Goal: Obtain resource: Obtain resource

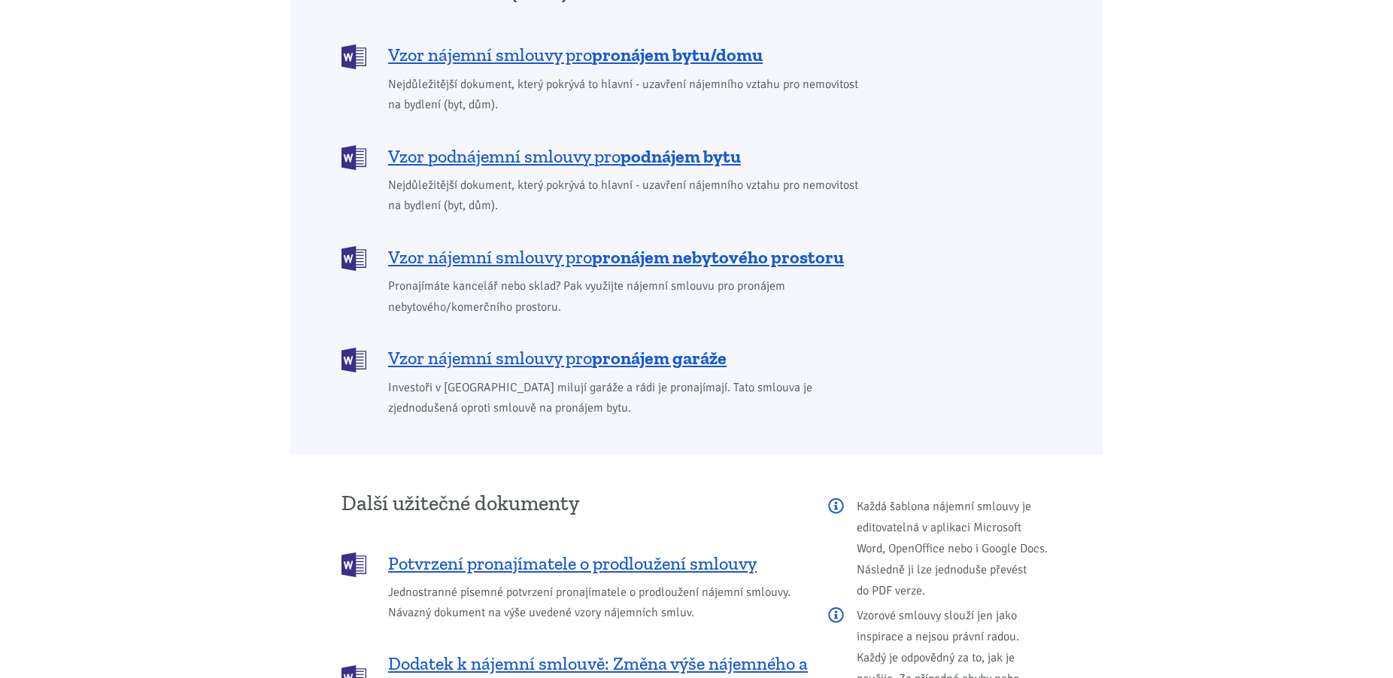
scroll to position [1228, 0]
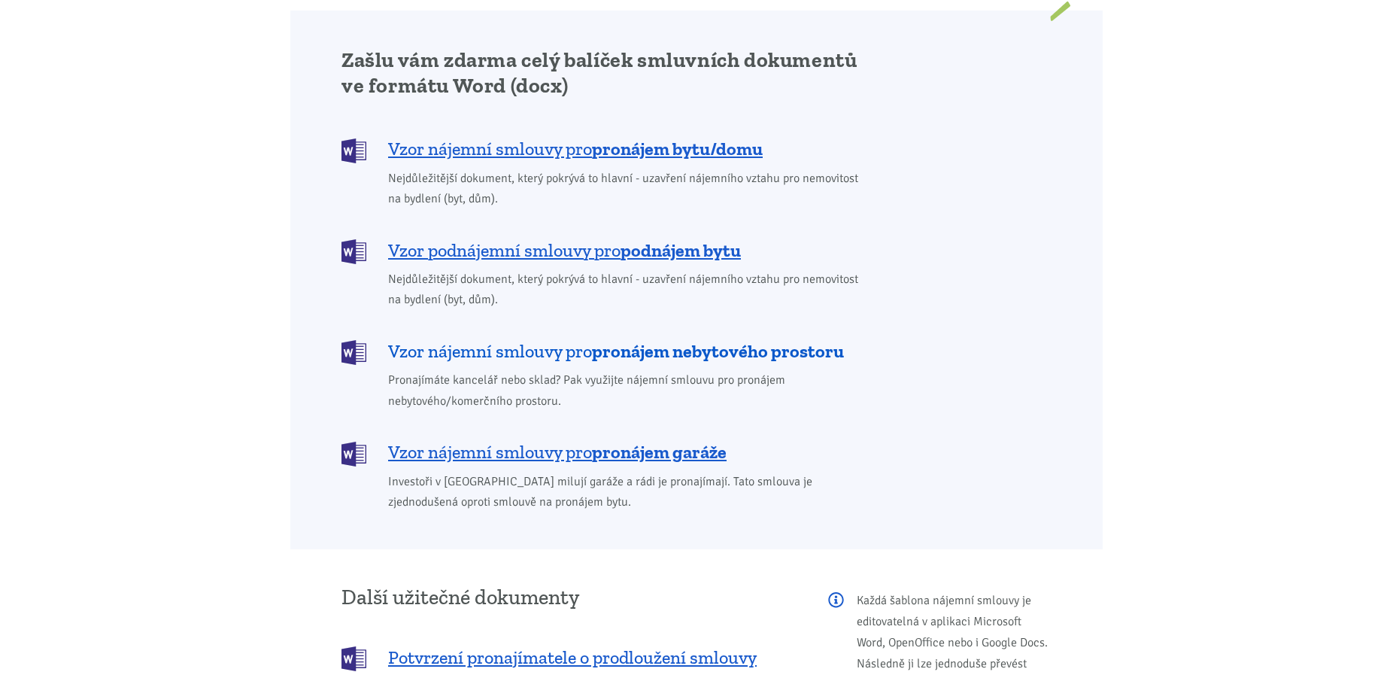
click at [559, 339] on span "Vzor nájemní smlouvy pro pronájem nebytového prostoru" at bounding box center [616, 351] width 456 height 24
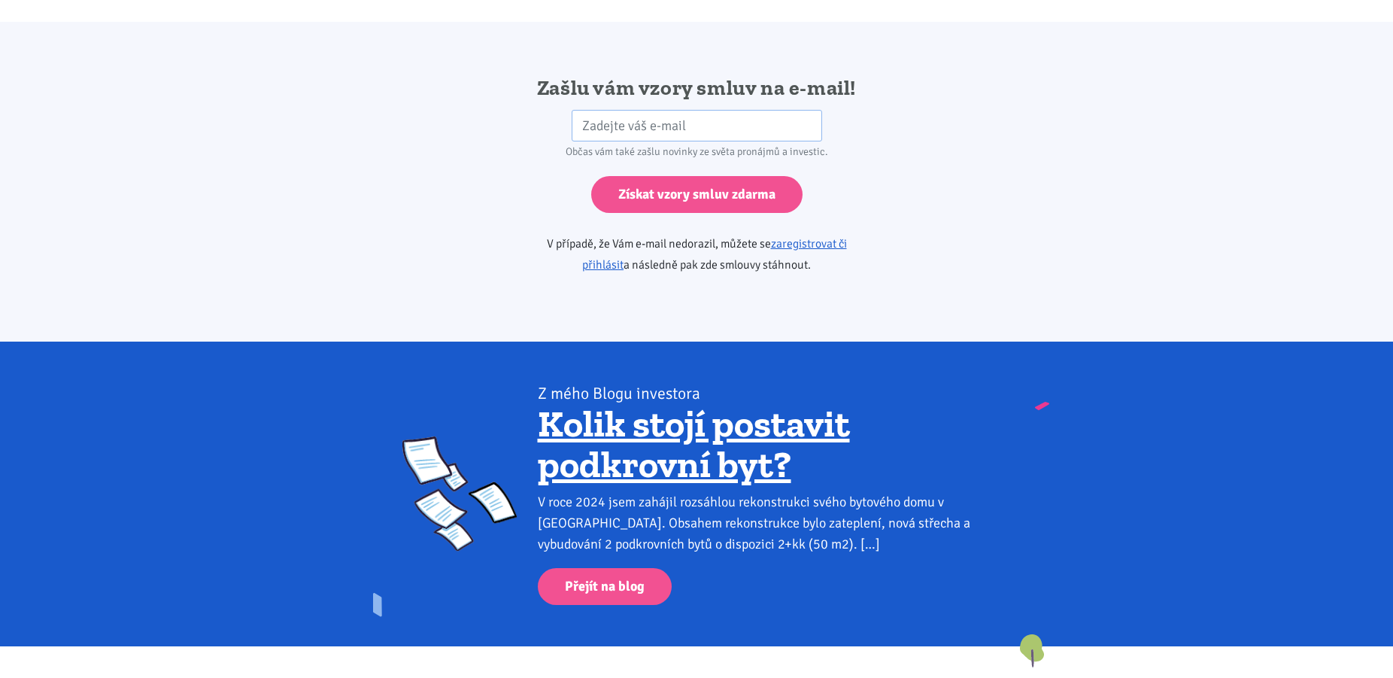
scroll to position [2513, 0]
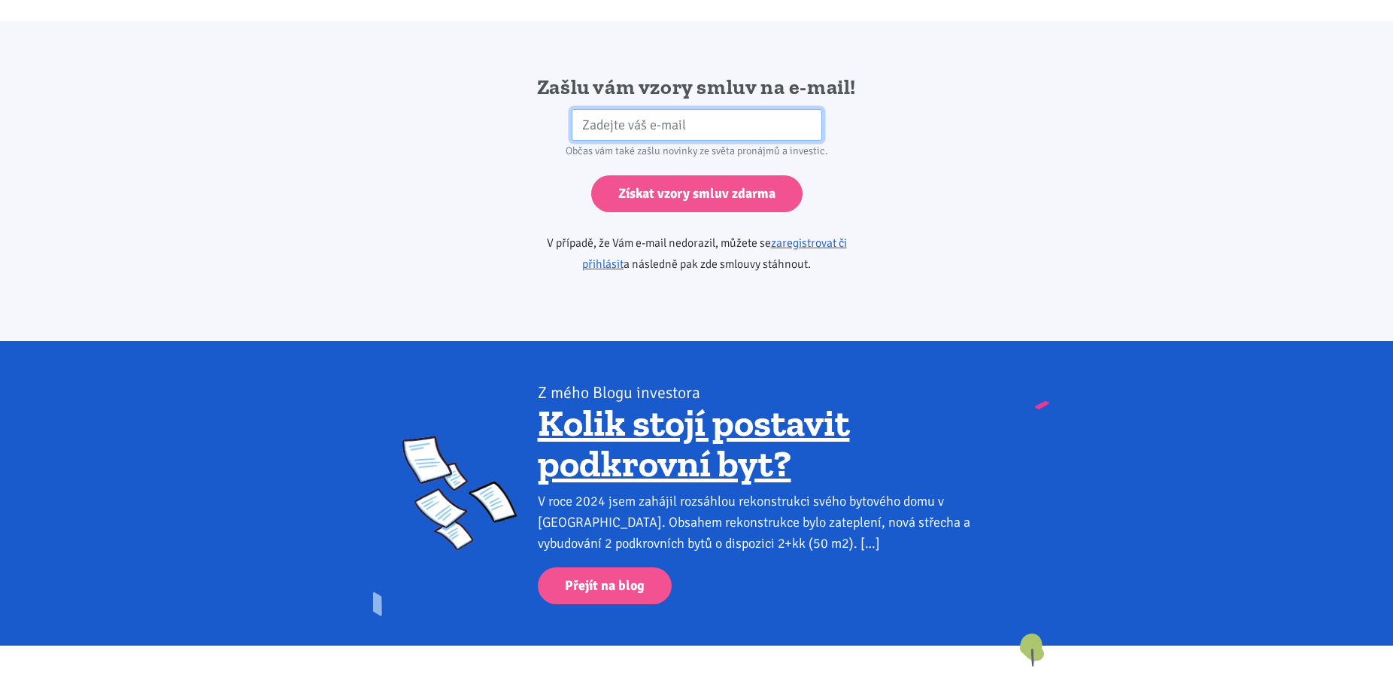
click at [718, 109] on input "email" at bounding box center [697, 125] width 251 height 32
type input "[EMAIL_ADDRESS][DOMAIN_NAME]"
click at [809, 235] on link "zaregistrovat či přihlásit" at bounding box center [714, 253] width 265 height 36
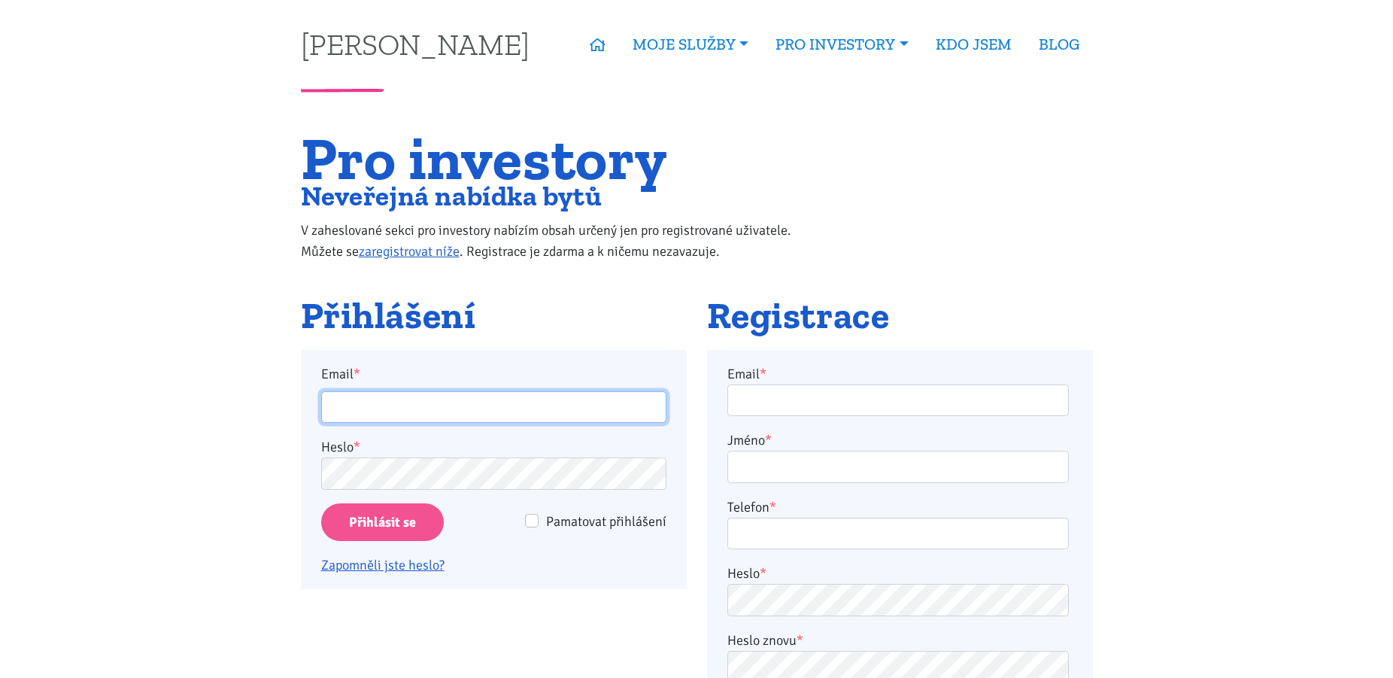
click at [602, 408] on input "Email *" at bounding box center [493, 407] width 345 height 32
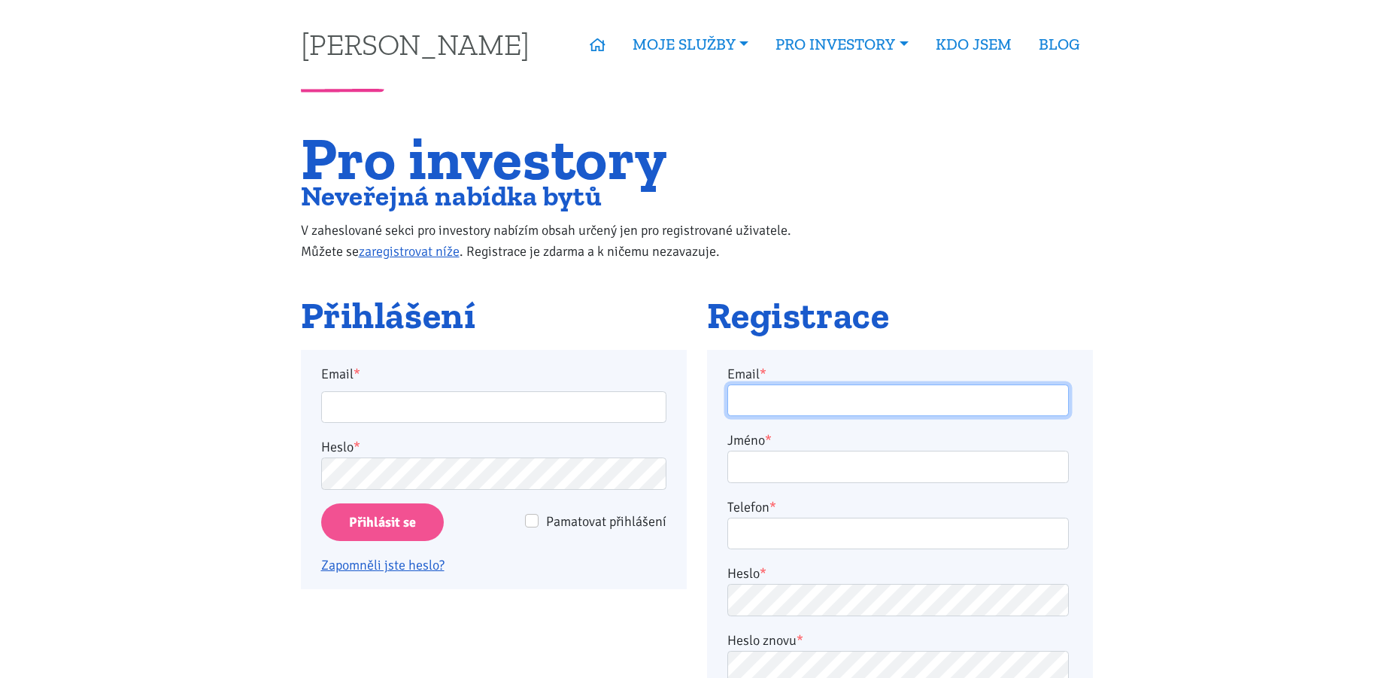
click at [813, 405] on input "Email *" at bounding box center [898, 400] width 342 height 32
type input "[EMAIL_ADDRESS][DOMAIN_NAME]"
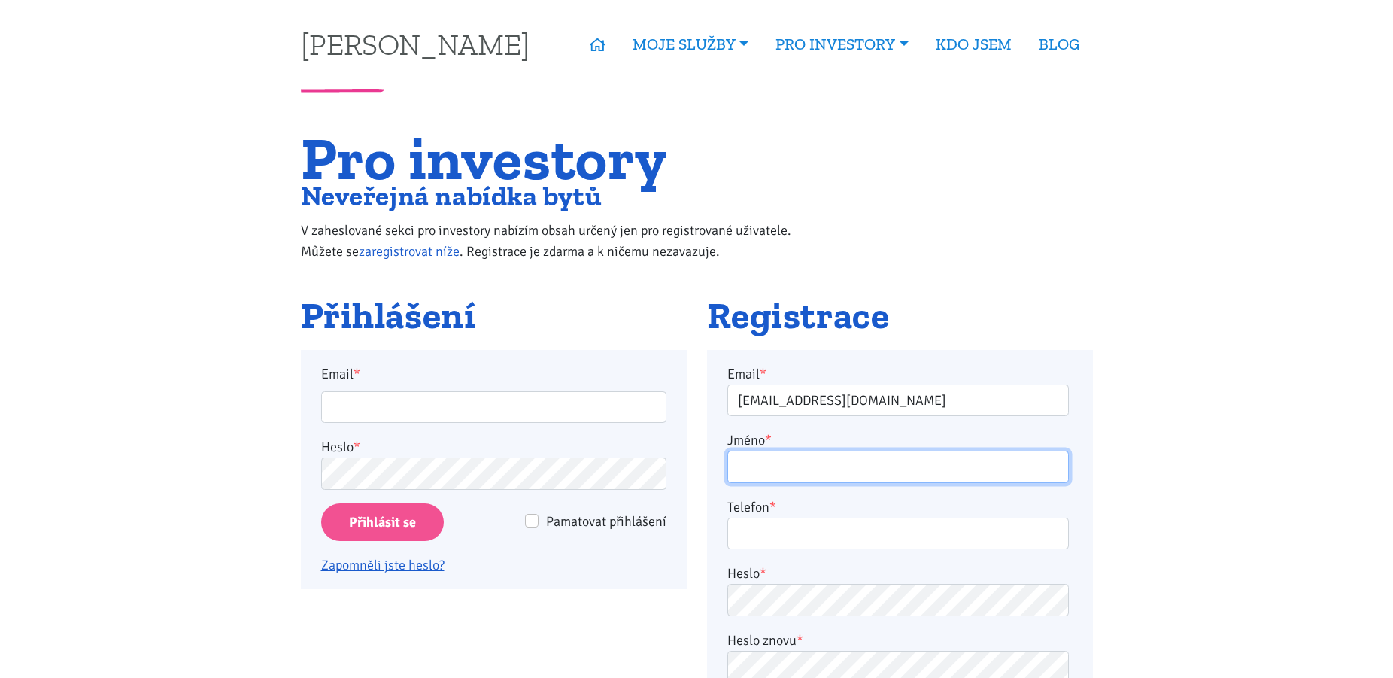
click at [954, 472] on input "Jméno *" at bounding box center [898, 467] width 342 height 32
type input "Tomáš Rezek"
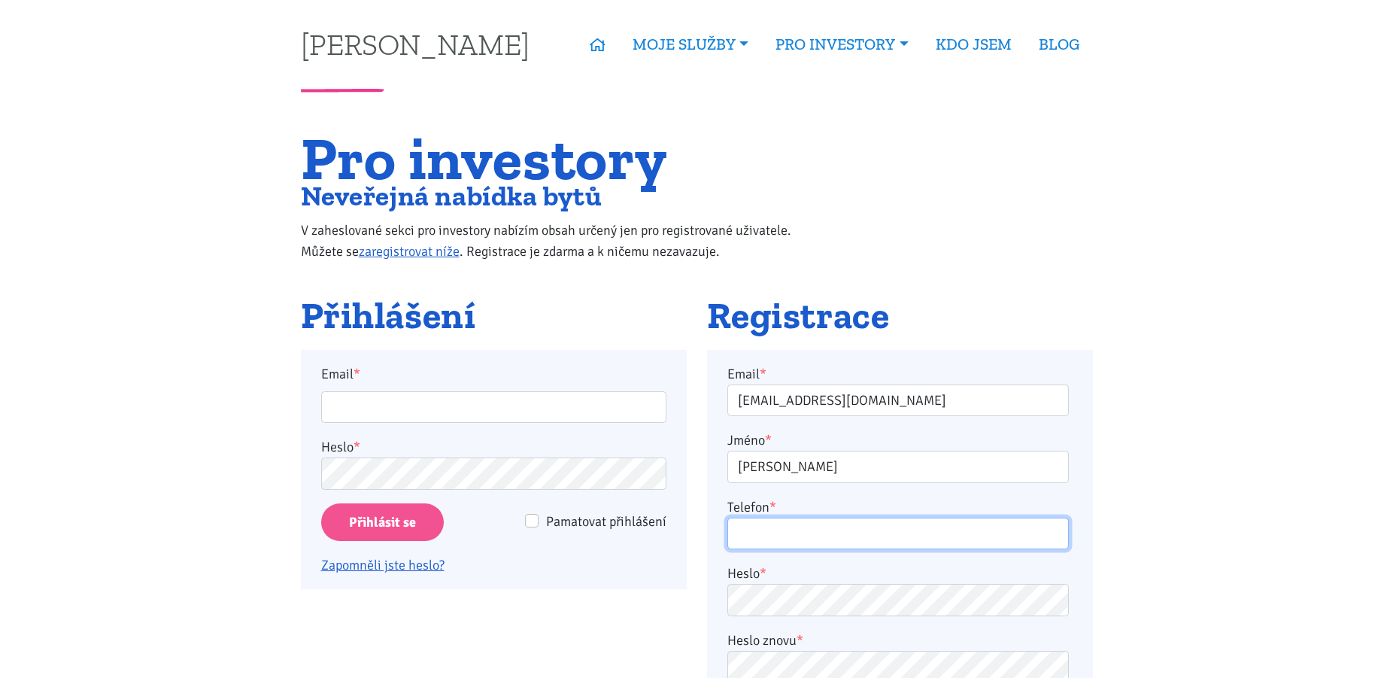
click at [840, 539] on input "Telefon *" at bounding box center [898, 534] width 342 height 32
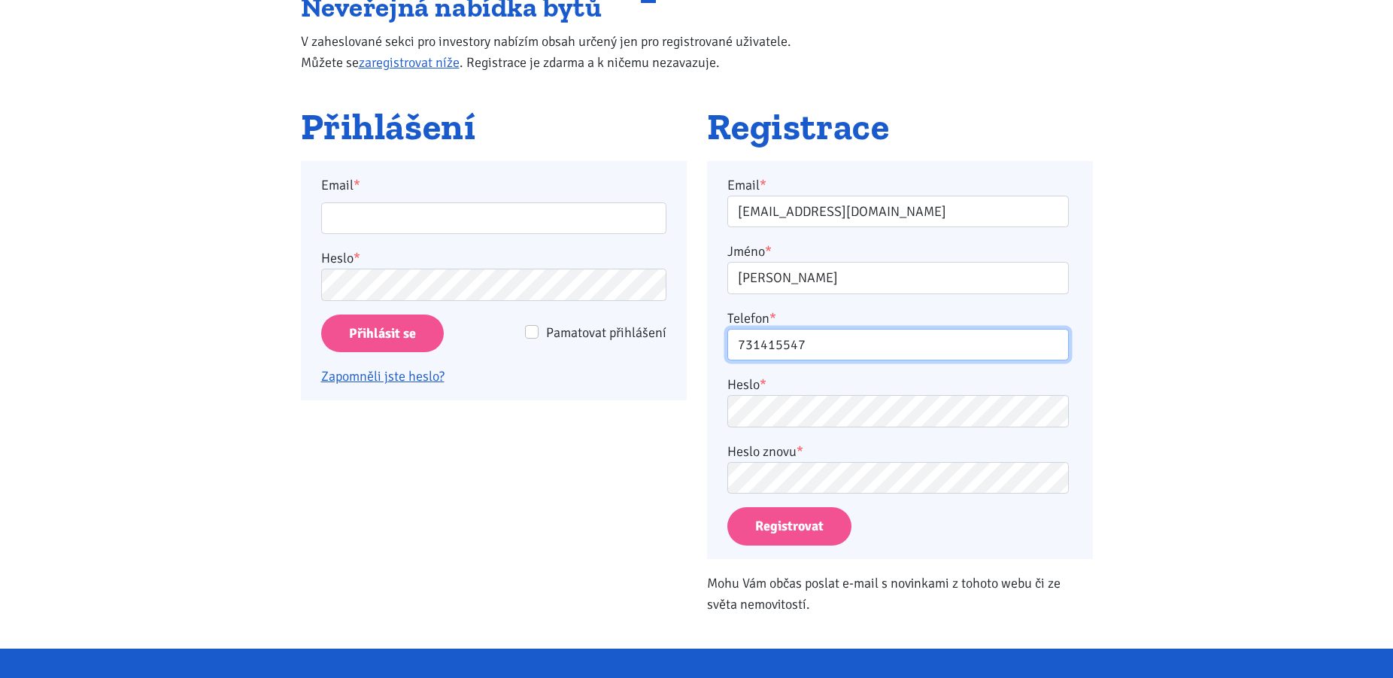
scroll to position [230, 0]
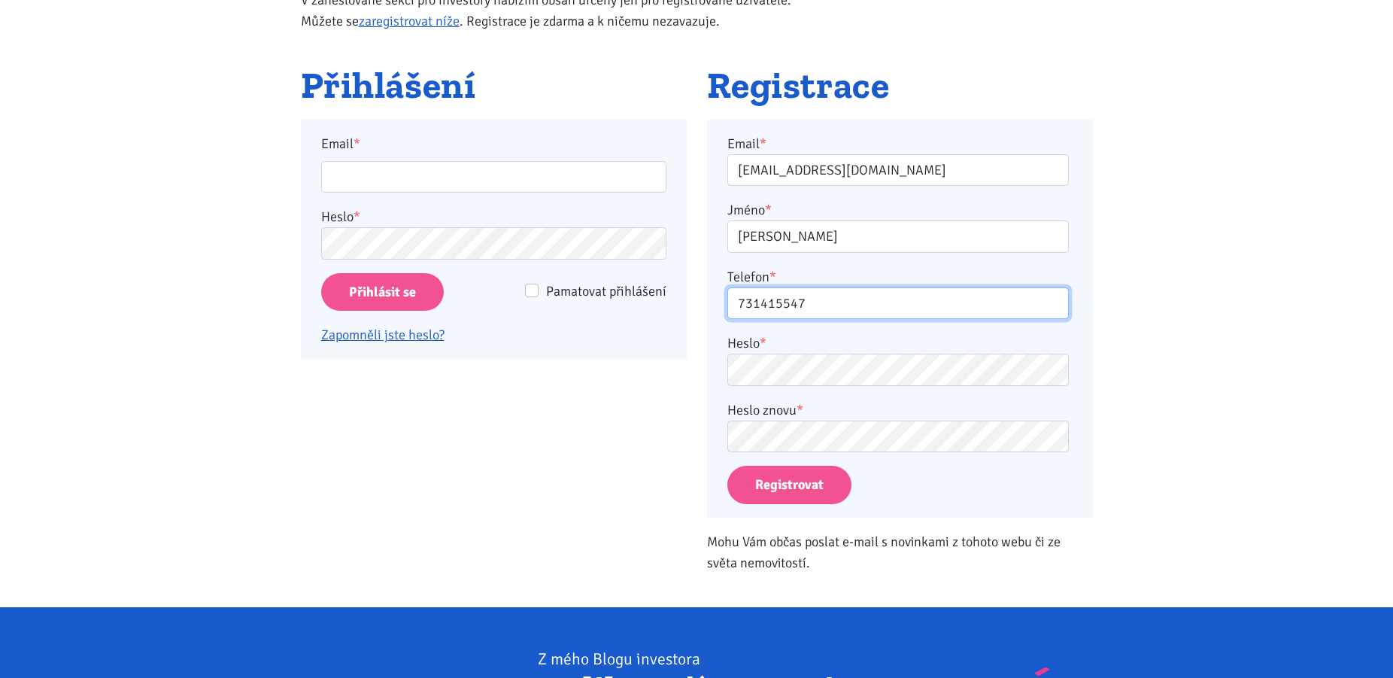
type input "731415547"
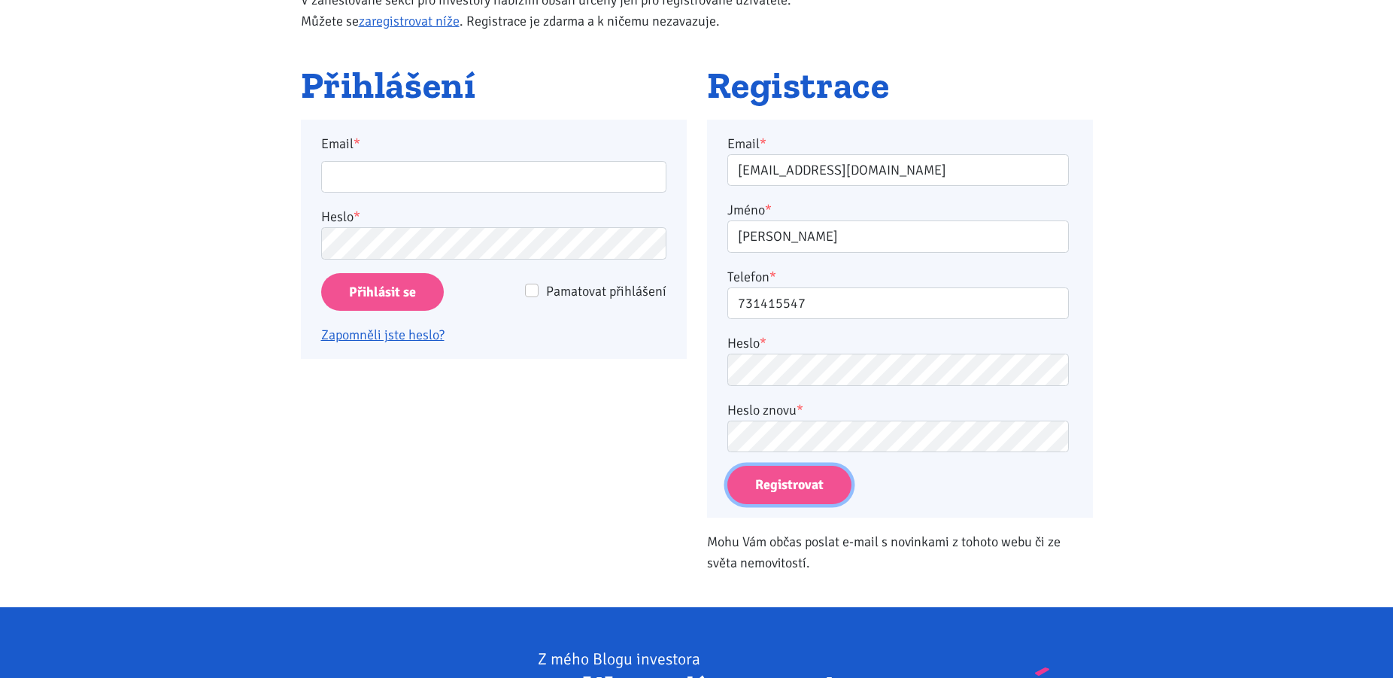
click at [782, 481] on button "Registrovat" at bounding box center [789, 485] width 124 height 38
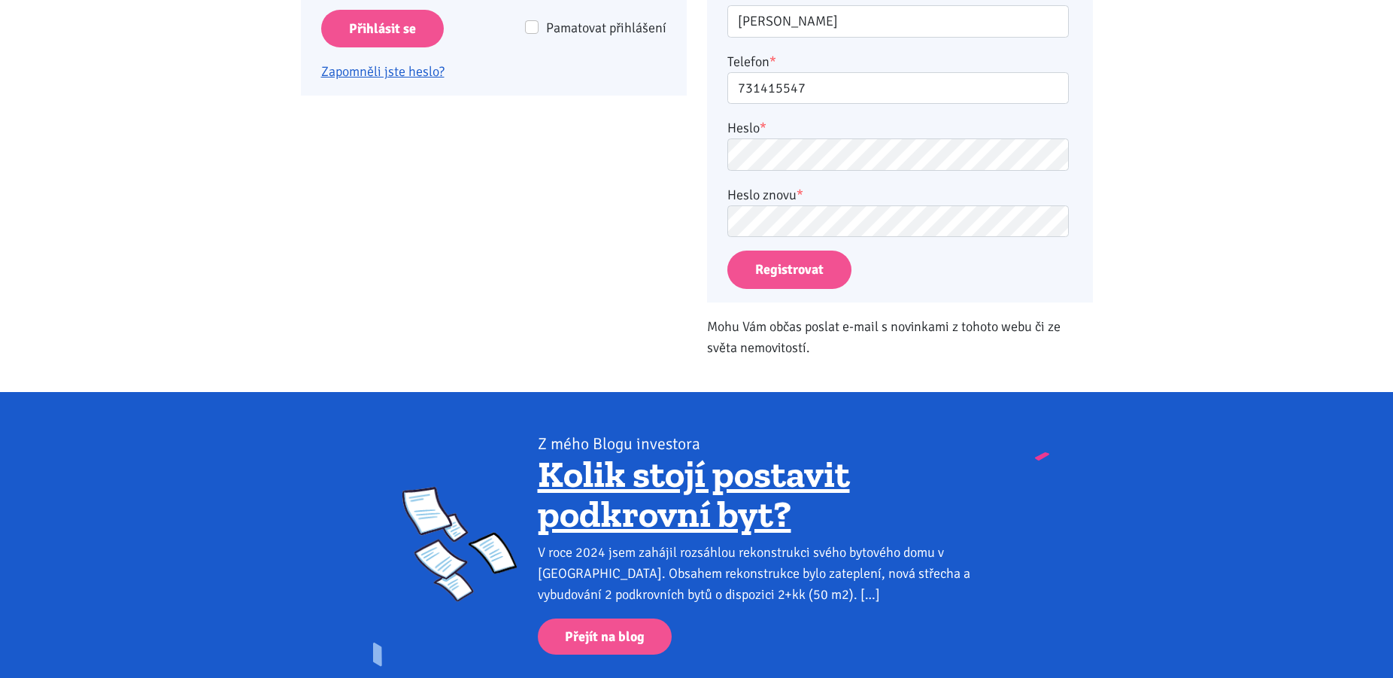
scroll to position [580, 0]
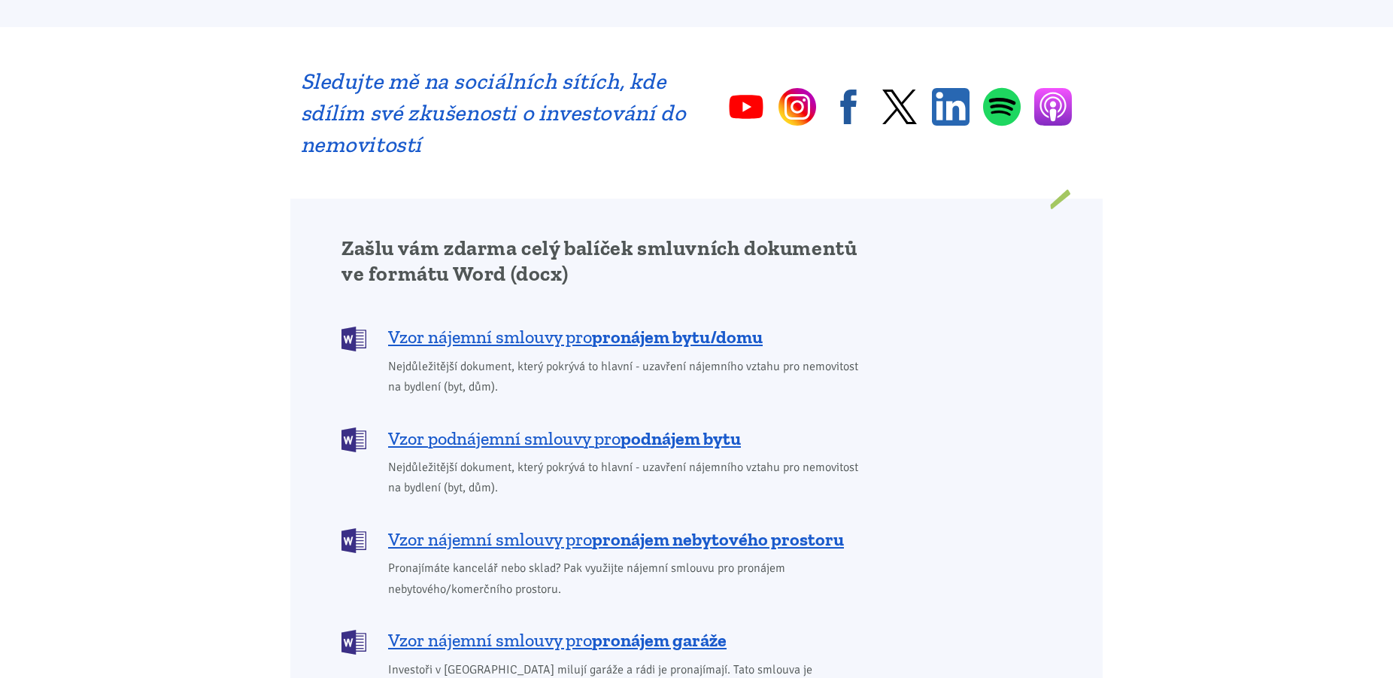
scroll to position [1074, 0]
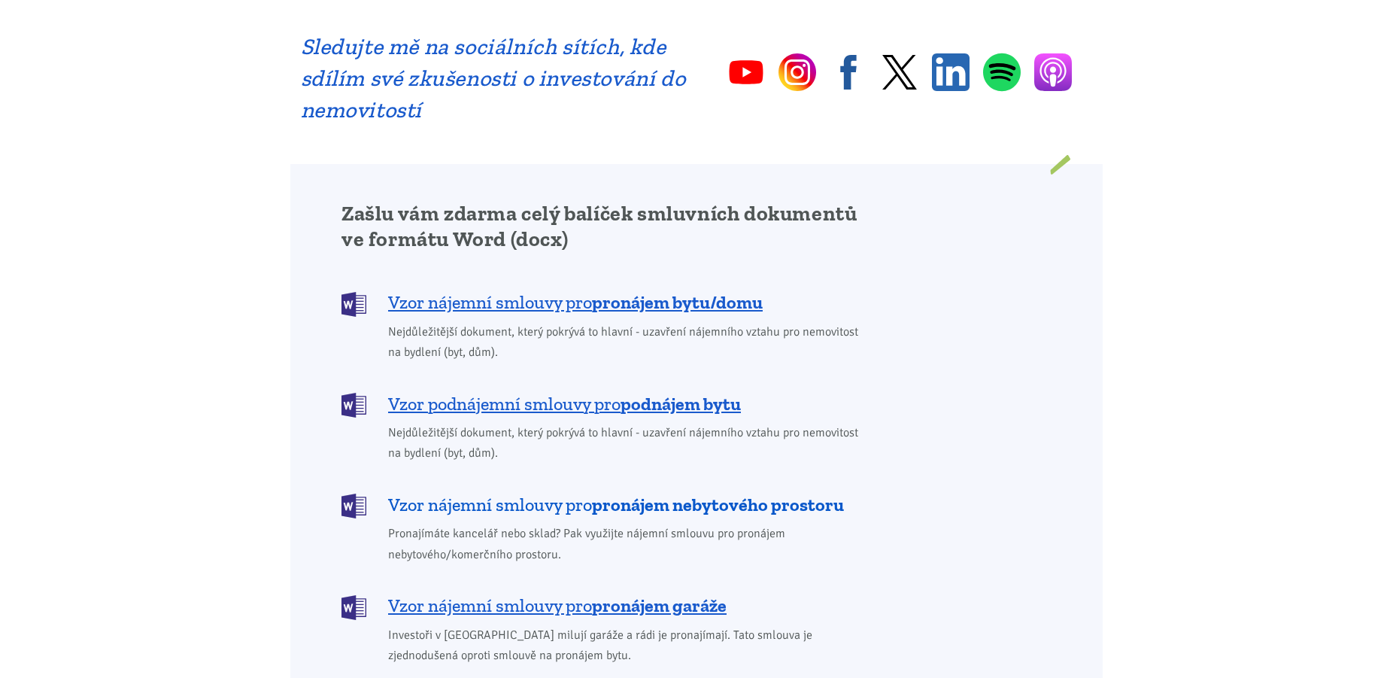
click at [573, 493] on span "Vzor nájemní smlouvy pro pronájem nebytového prostoru" at bounding box center [616, 505] width 456 height 24
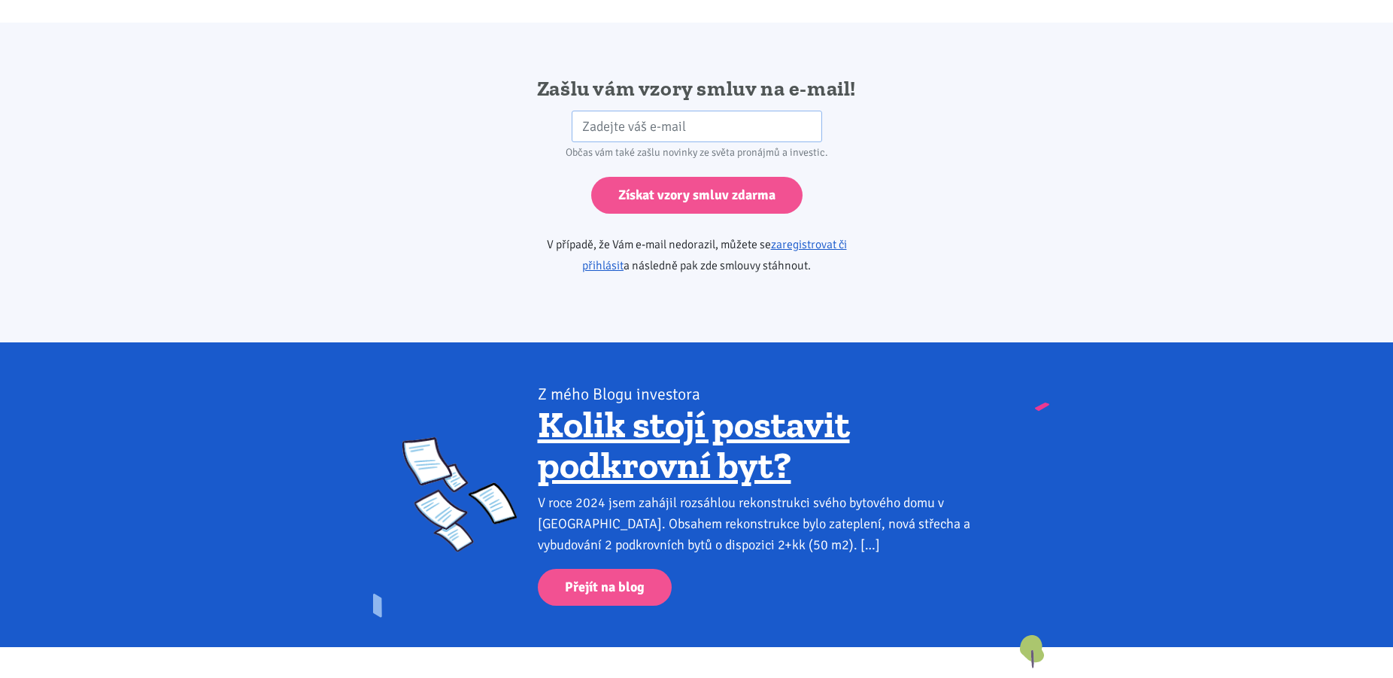
scroll to position [2513, 0]
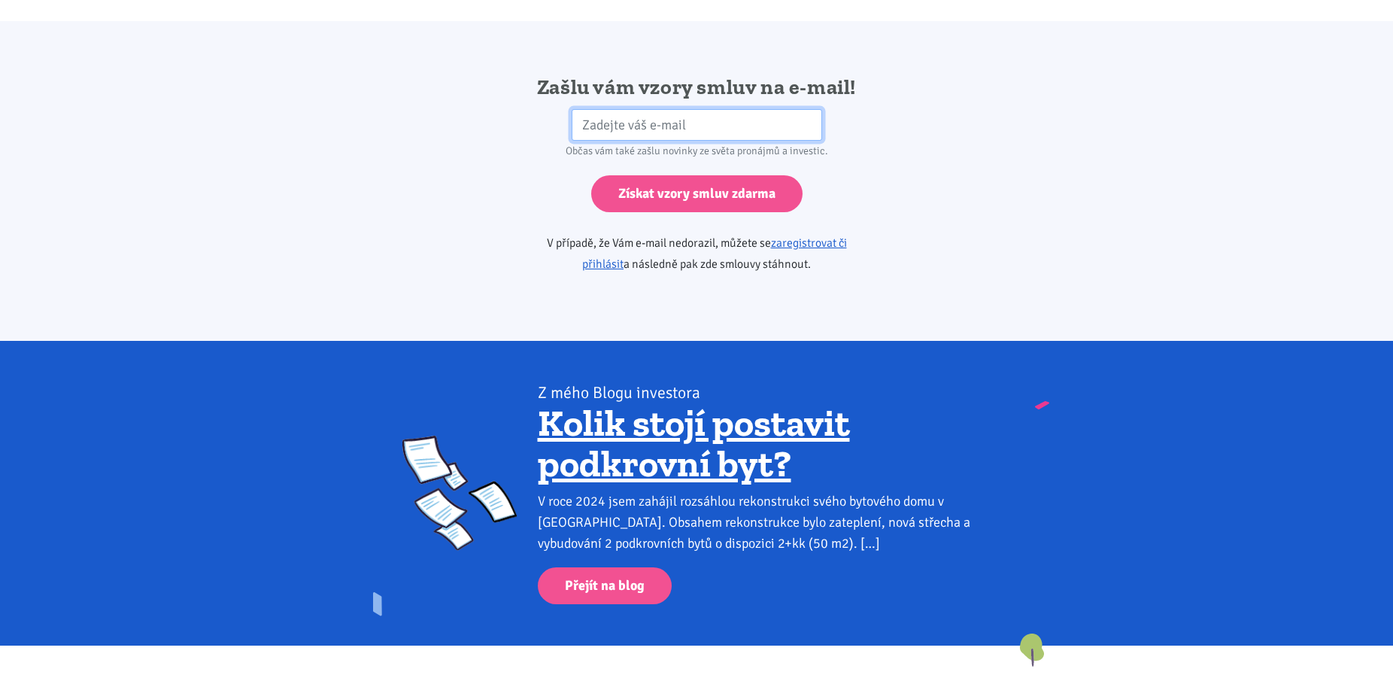
click at [733, 109] on input "email" at bounding box center [697, 125] width 251 height 32
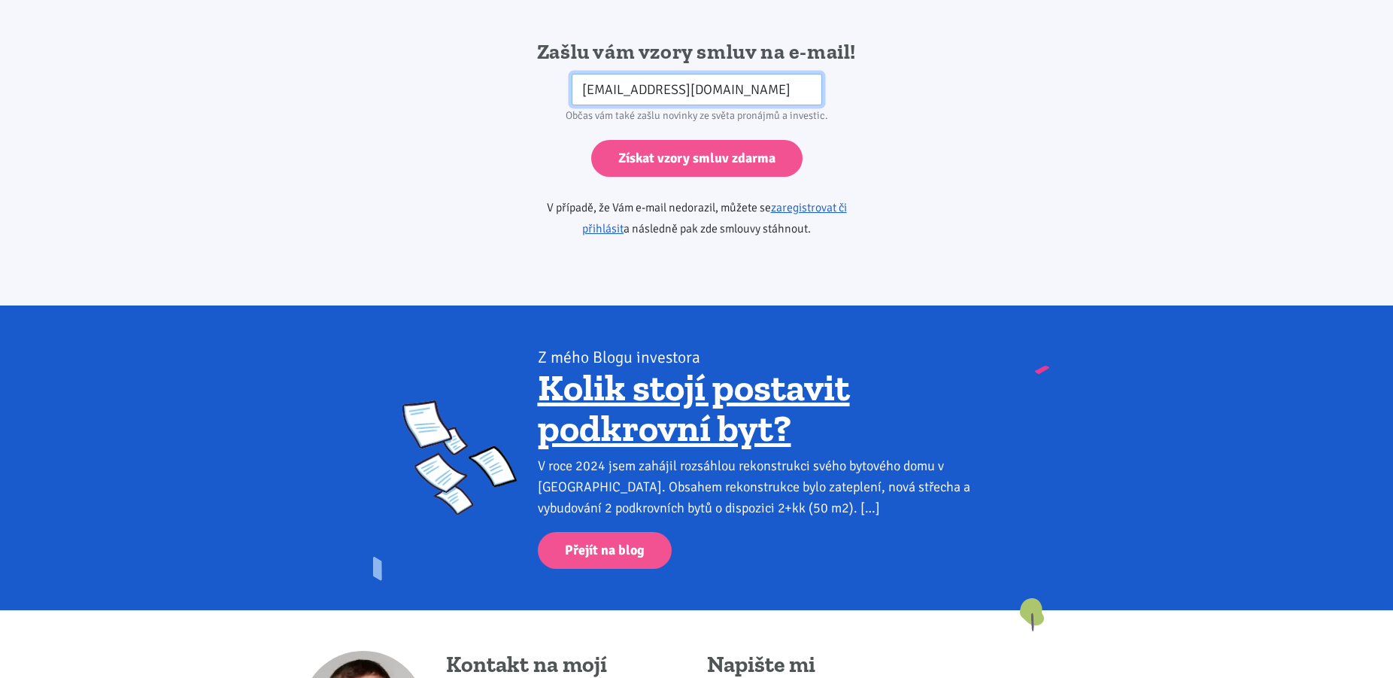
scroll to position [2589, 0]
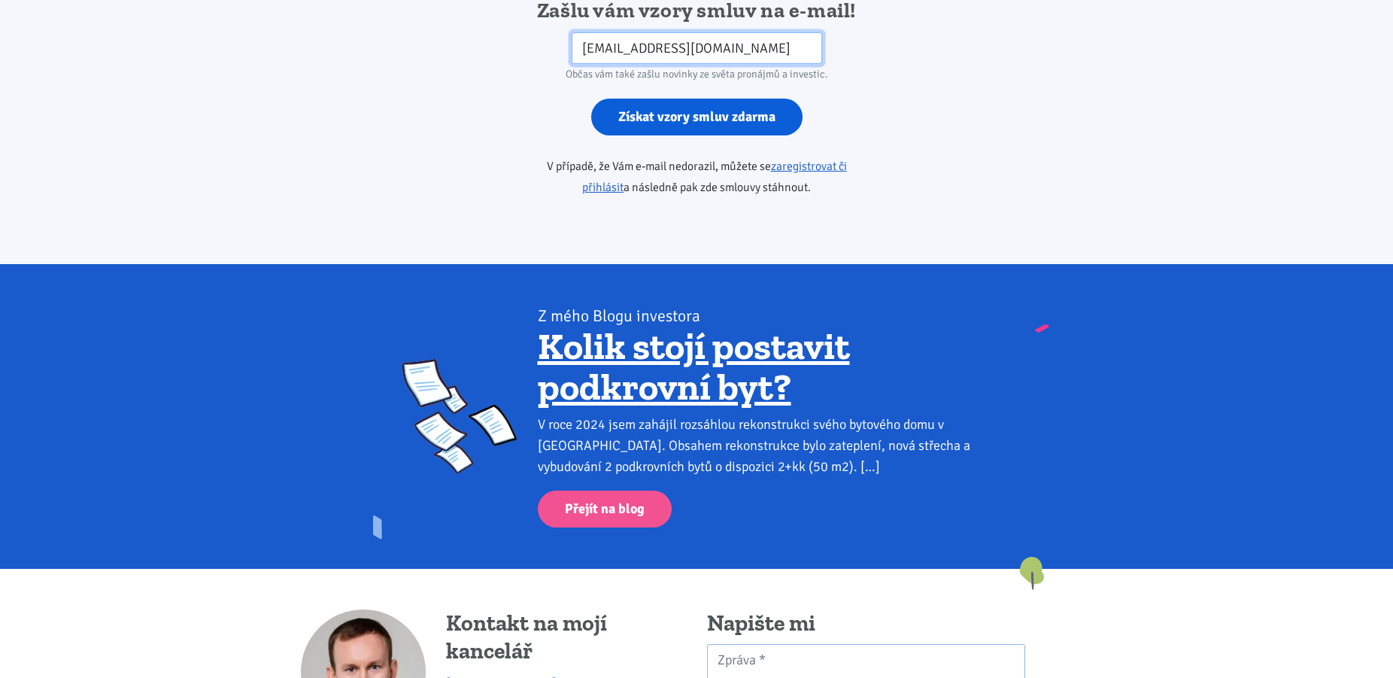
type input "[EMAIL_ADDRESS][DOMAIN_NAME]"
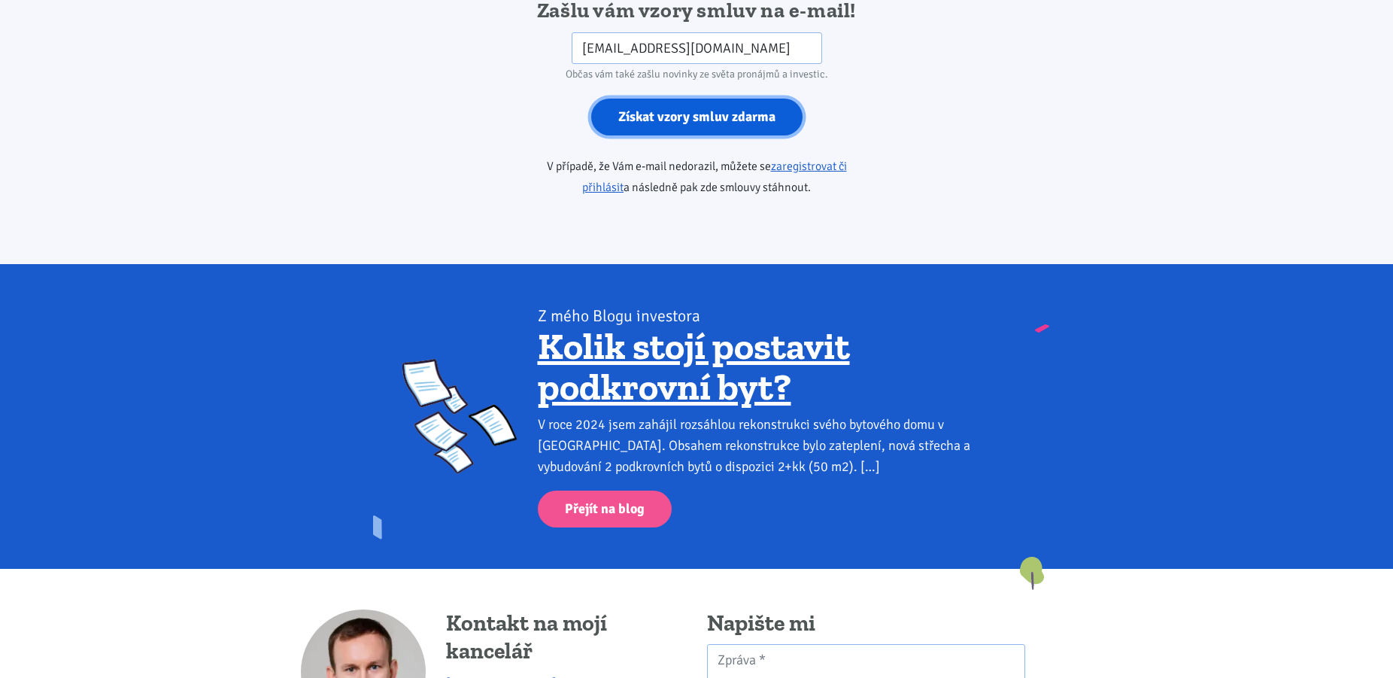
click at [690, 99] on input "Získat vzory smluv zdarma" at bounding box center [696, 117] width 211 height 37
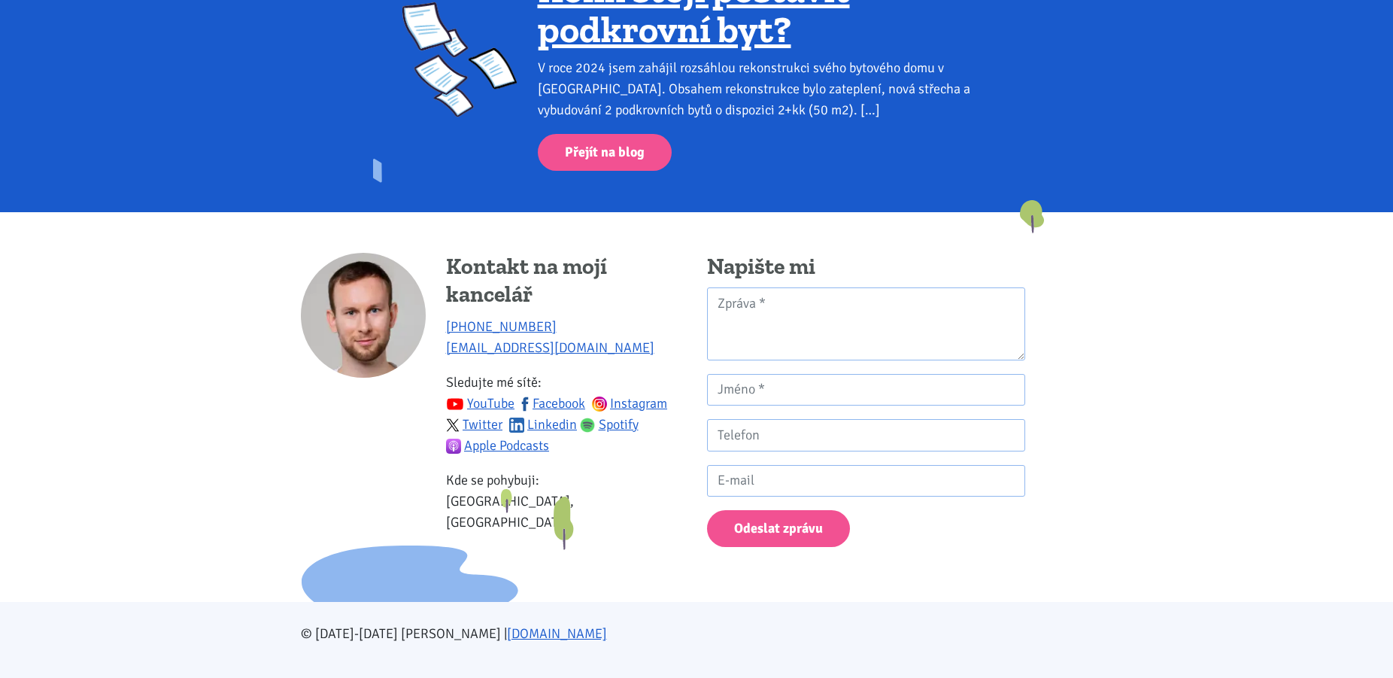
scroll to position [2774, 0]
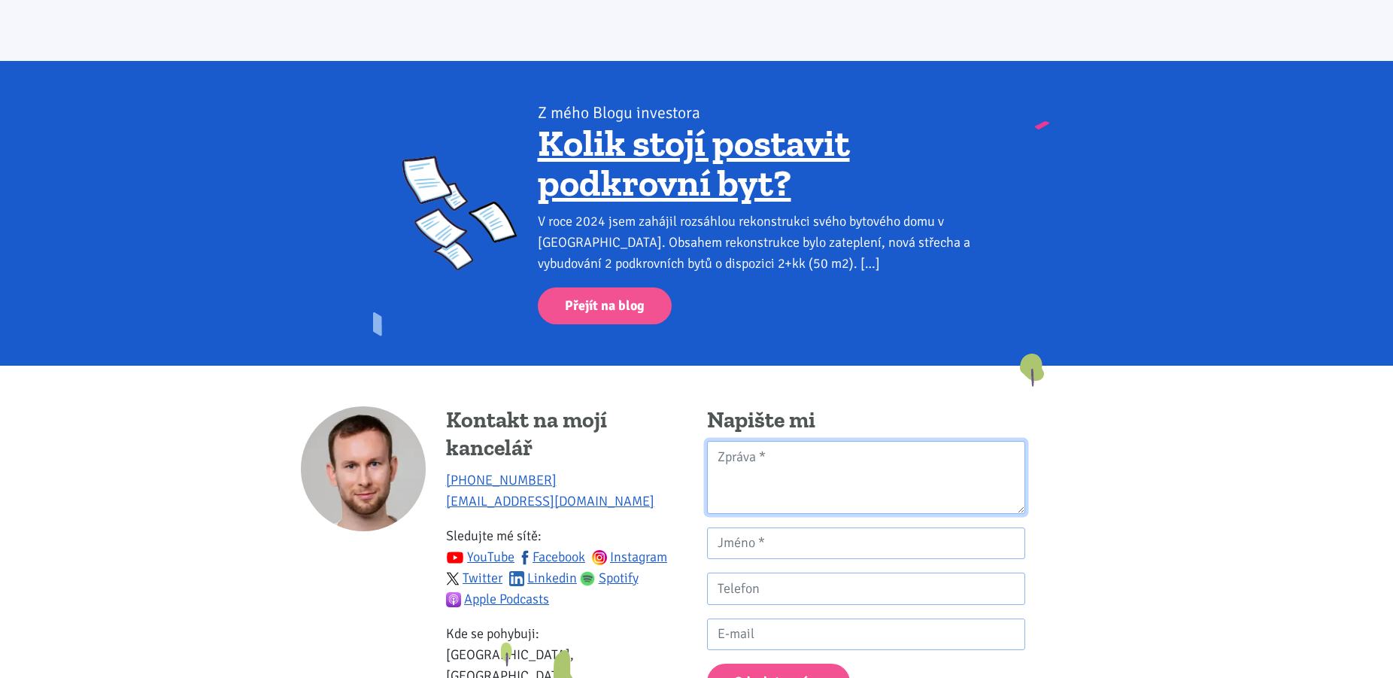
click at [779, 442] on textarea "Kontaktní formulář" at bounding box center [866, 477] width 318 height 73
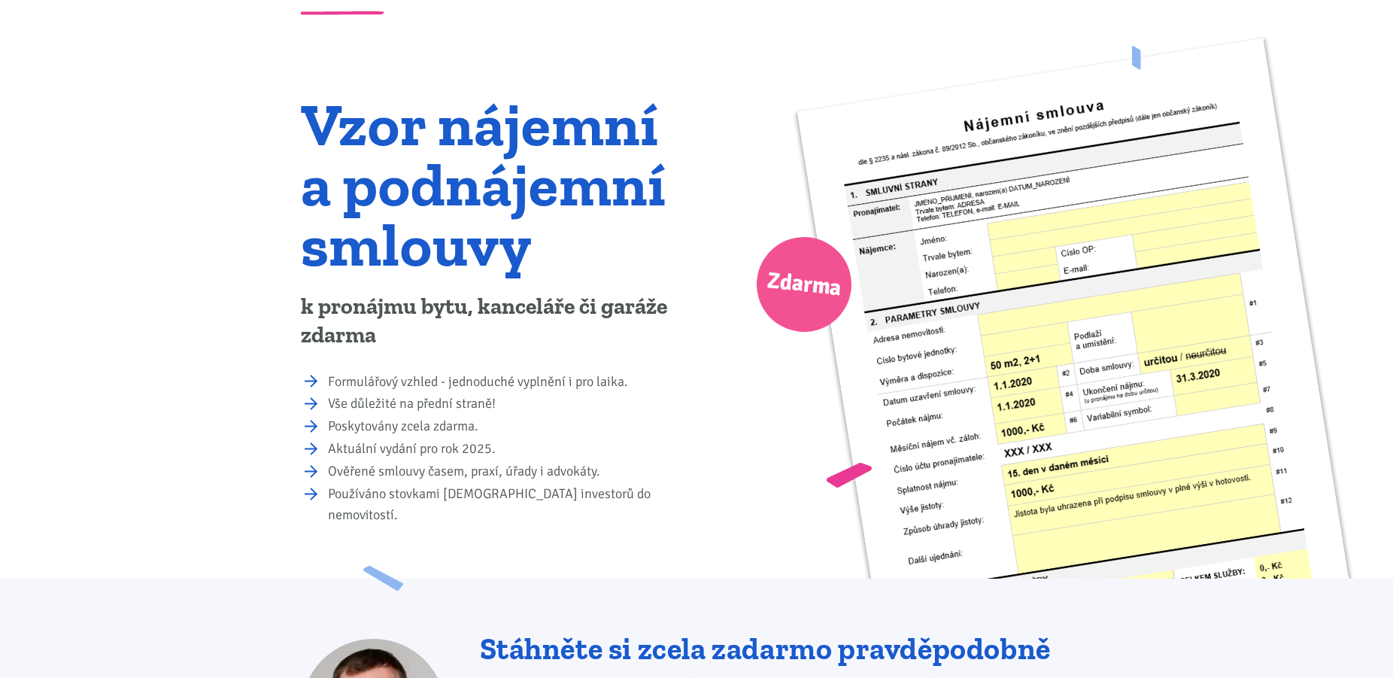
scroll to position [11, 0]
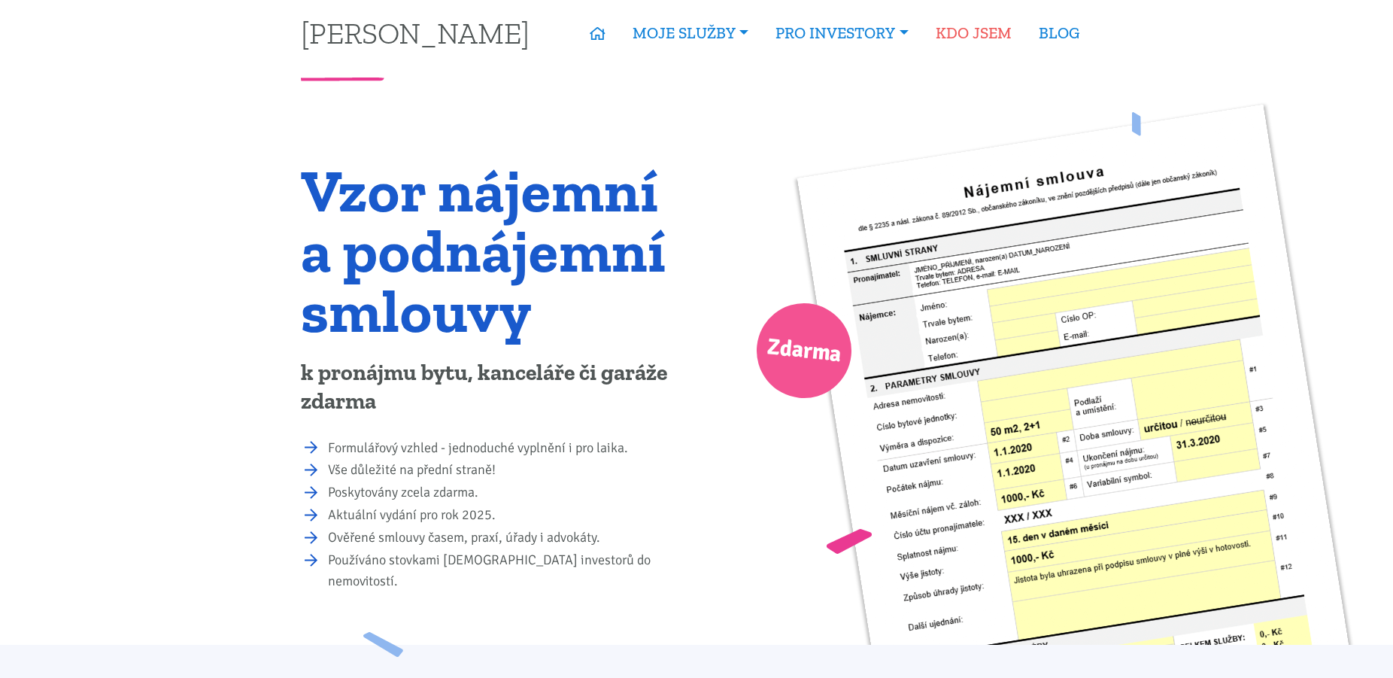
type textarea "Dobrý den pane [PERSON_NAME]"
click at [970, 35] on link "KDO JSEM" at bounding box center [973, 33] width 103 height 35
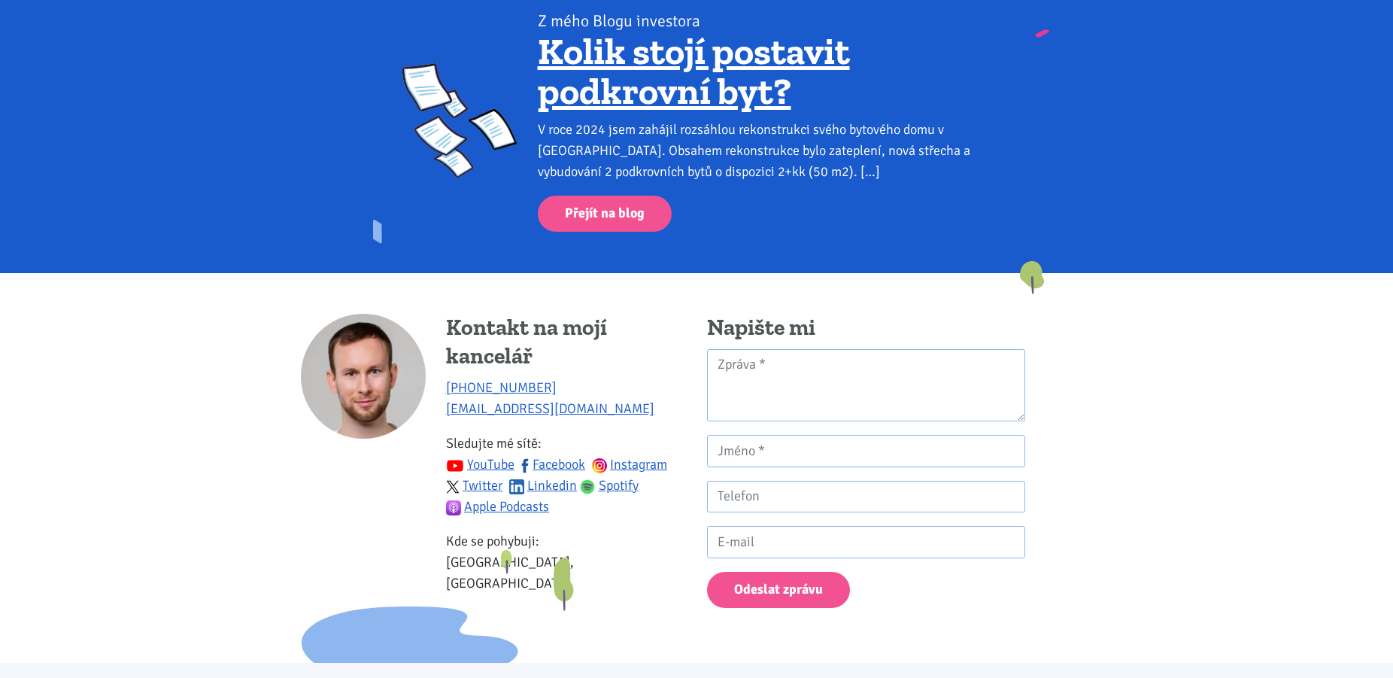
scroll to position [1304, 0]
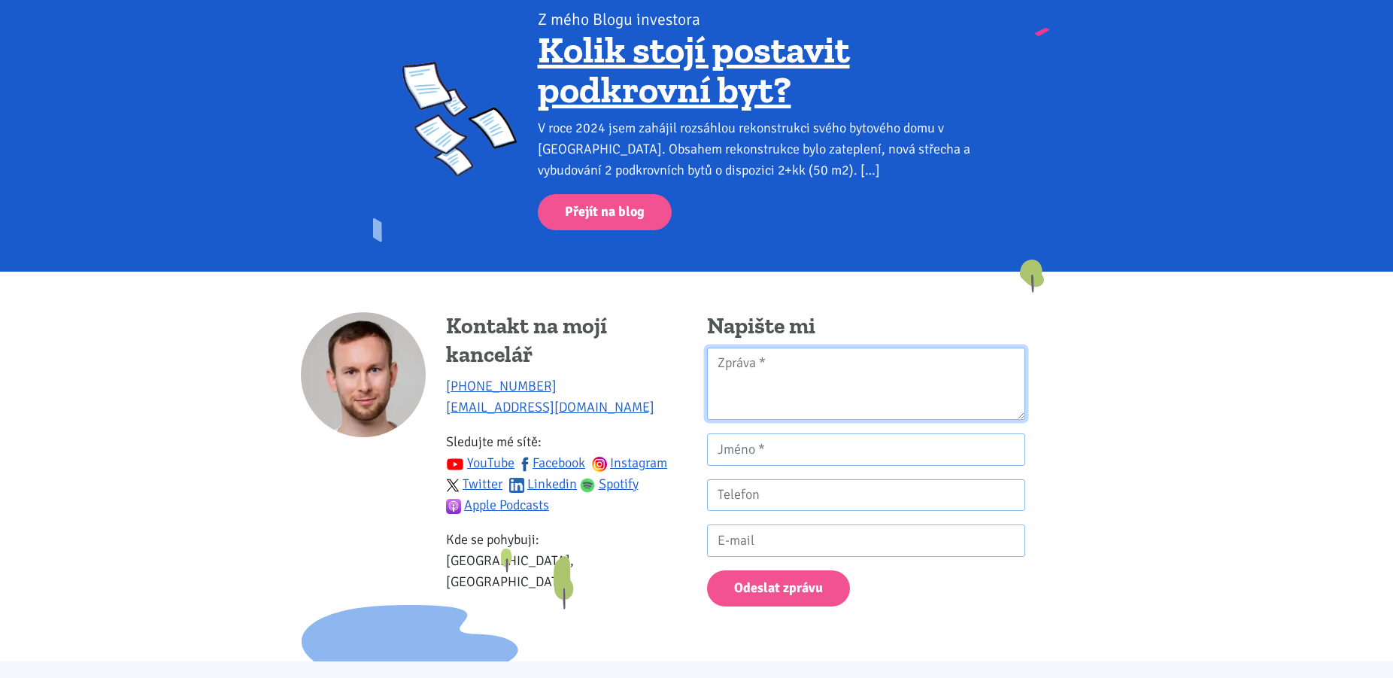
click at [779, 360] on textarea "Kontaktní formulář" at bounding box center [866, 384] width 318 height 73
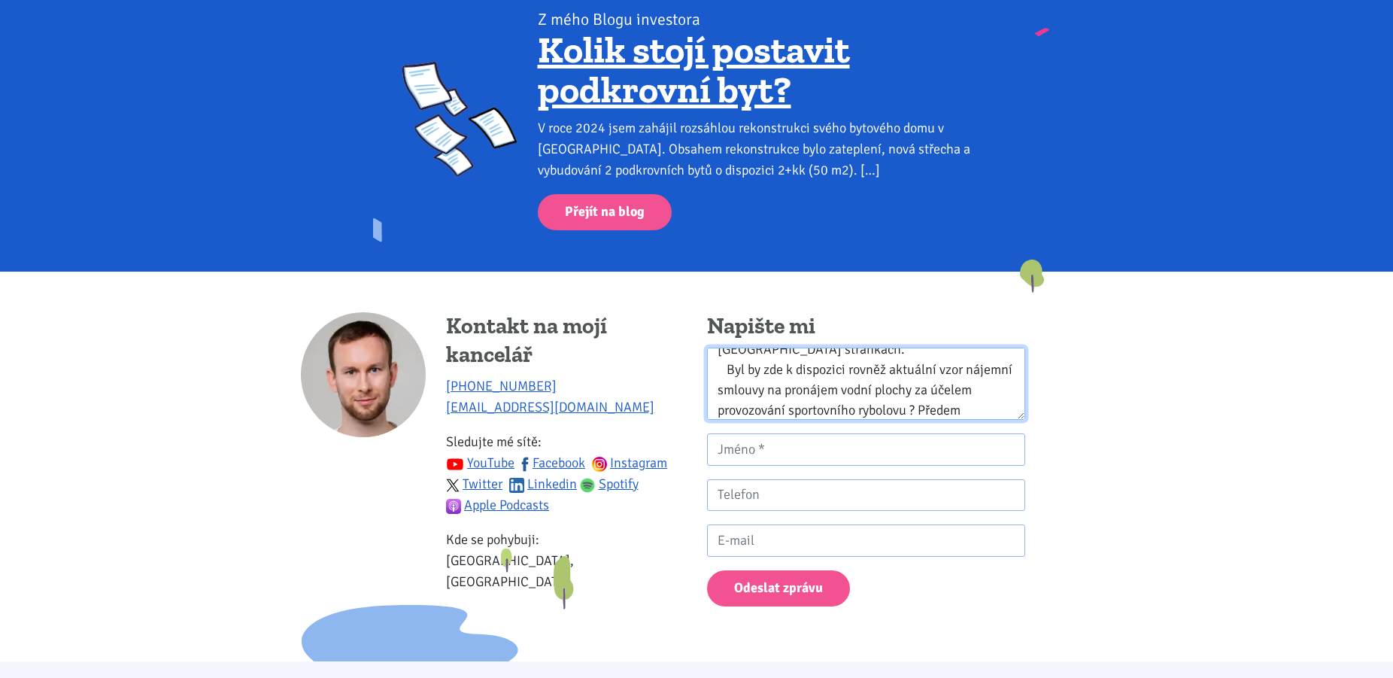
scroll to position [74, 0]
type textarea "Dobrý den pane [PERSON_NAME], děkuji za možnost registrace na [GEOGRAPHIC_DATA]…"
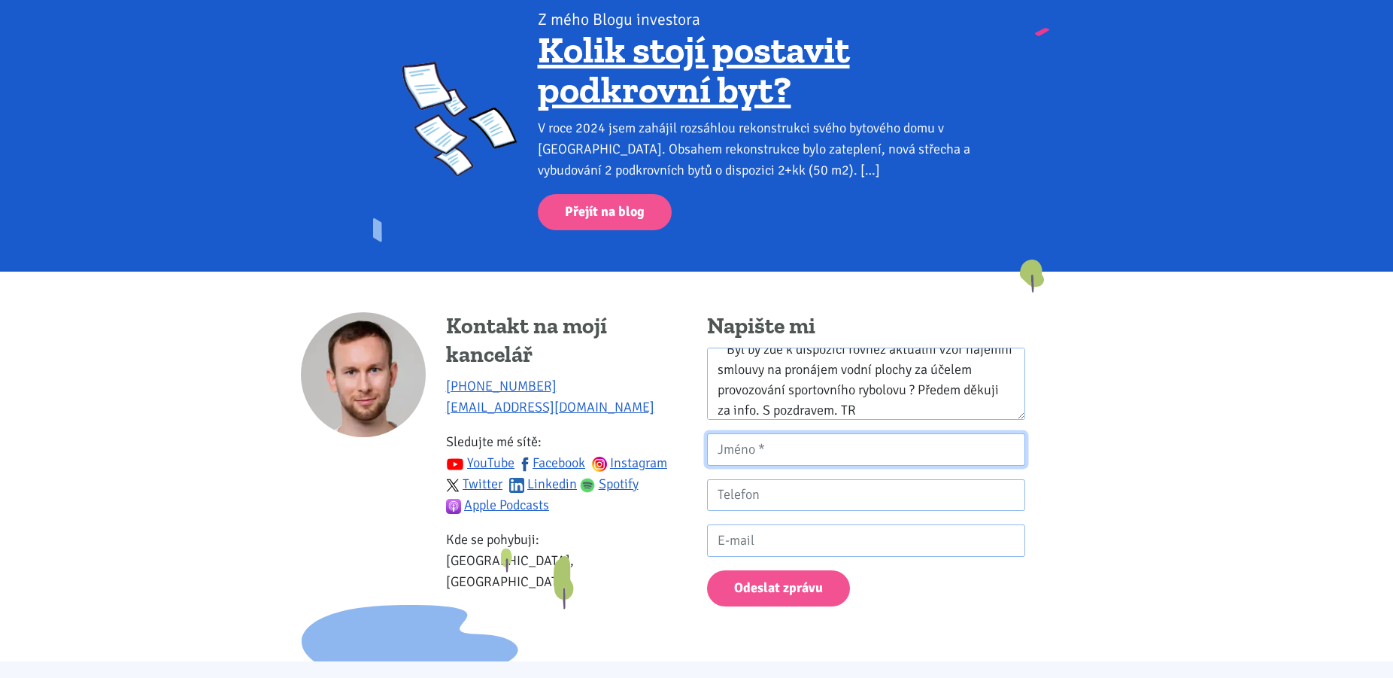
click at [800, 433] on input "Kontaktní formulář" at bounding box center [866, 449] width 318 height 32
type input "[PERSON_NAME]"
click at [767, 482] on input "Kontaktní formulář" at bounding box center [866, 495] width 318 height 32
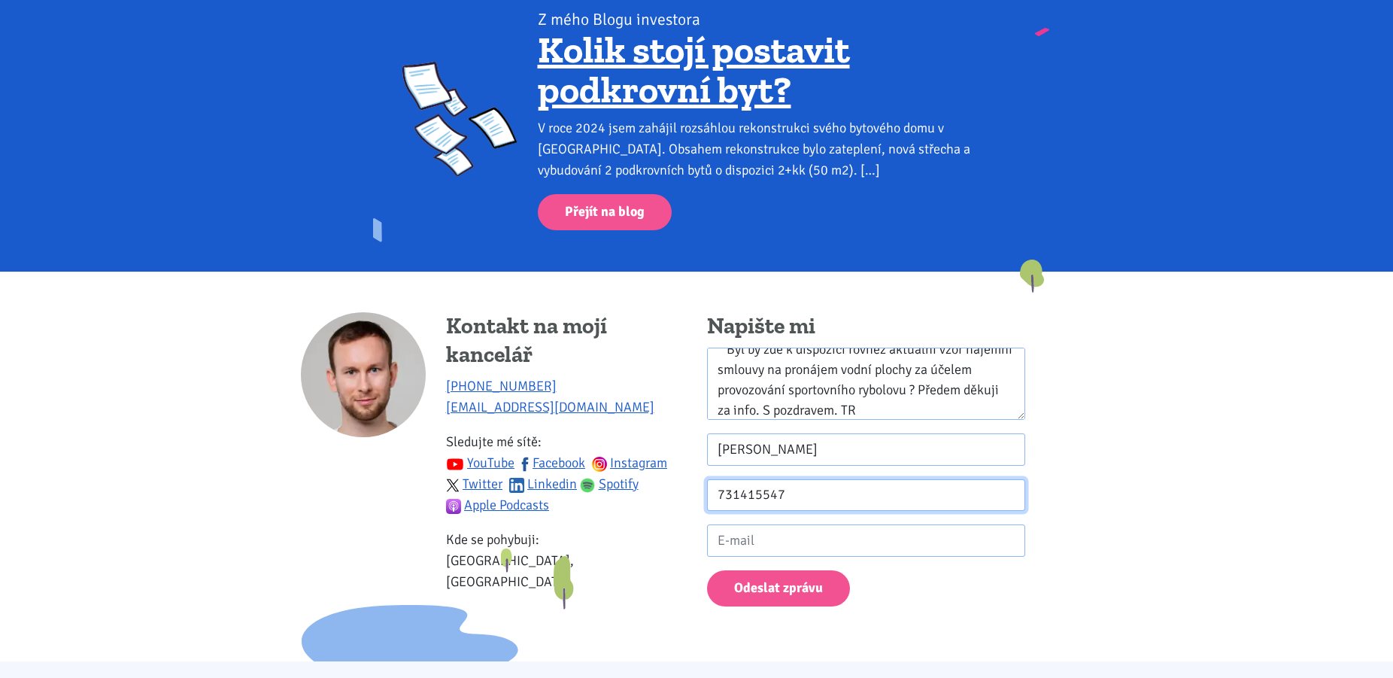
type input "731415547"
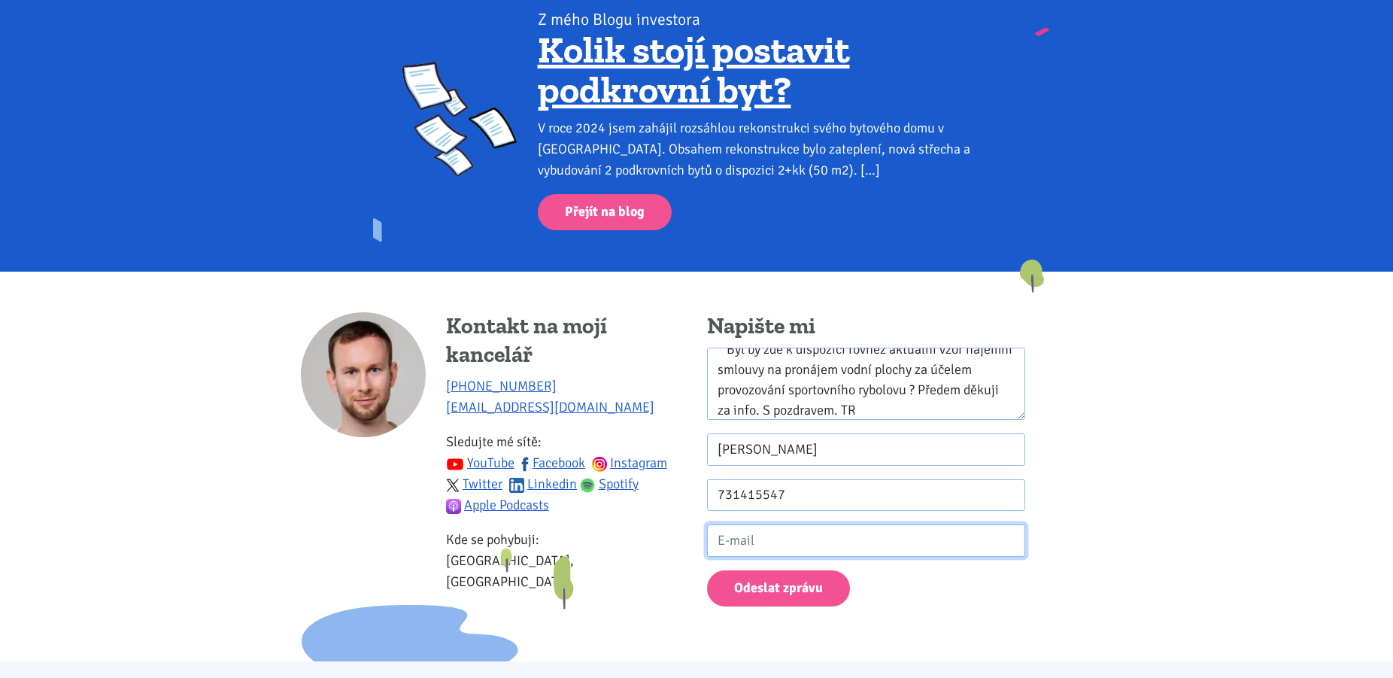
click at [764, 524] on input "Kontaktní formulář" at bounding box center [866, 540] width 318 height 32
type input "[EMAIL_ADDRESS][DOMAIN_NAME]"
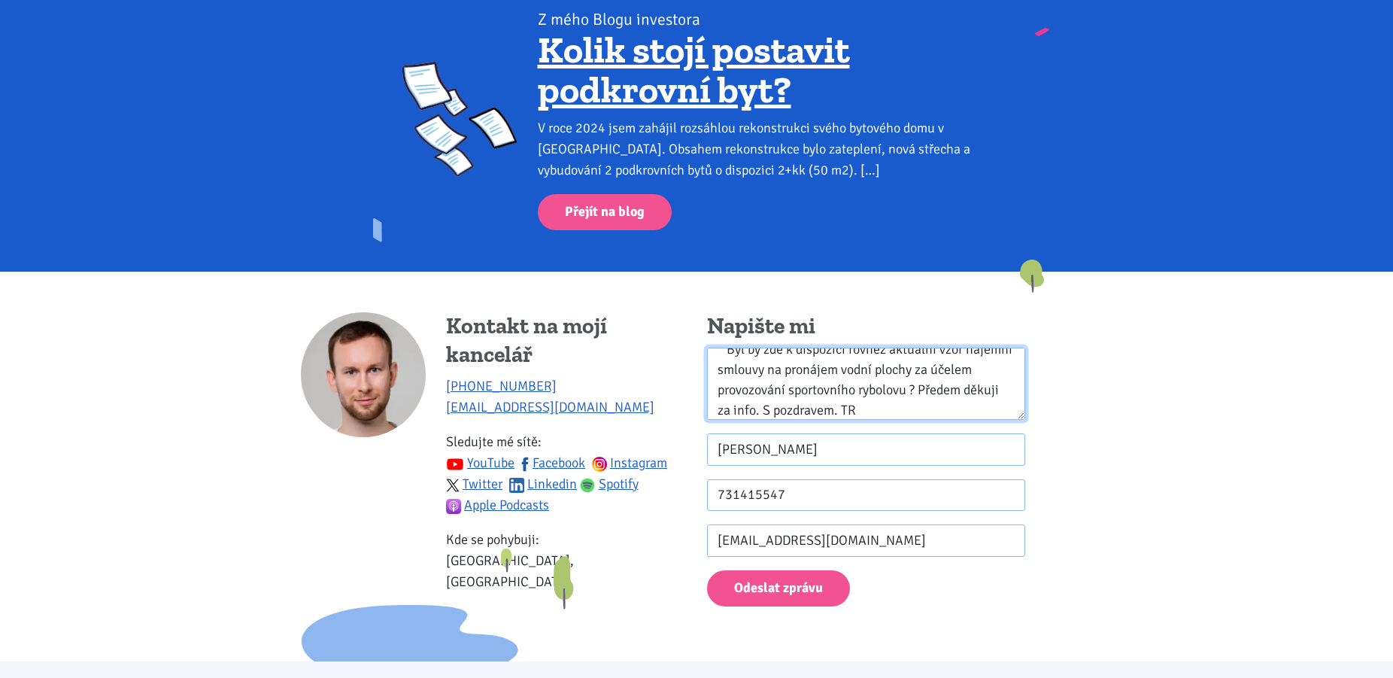
click at [934, 397] on textarea "Dobrý den pane [PERSON_NAME], děkuji za možnost registrace na [GEOGRAPHIC_DATA]…" at bounding box center [866, 384] width 318 height 73
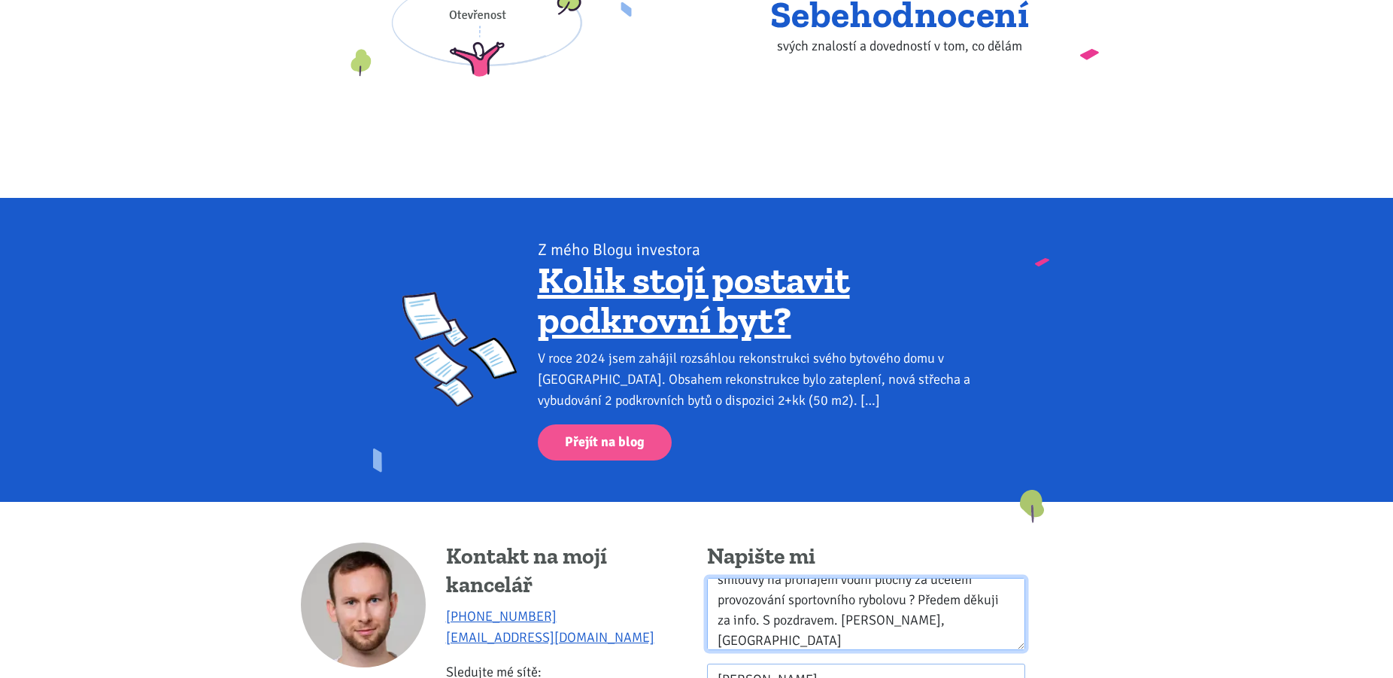
scroll to position [1366, 0]
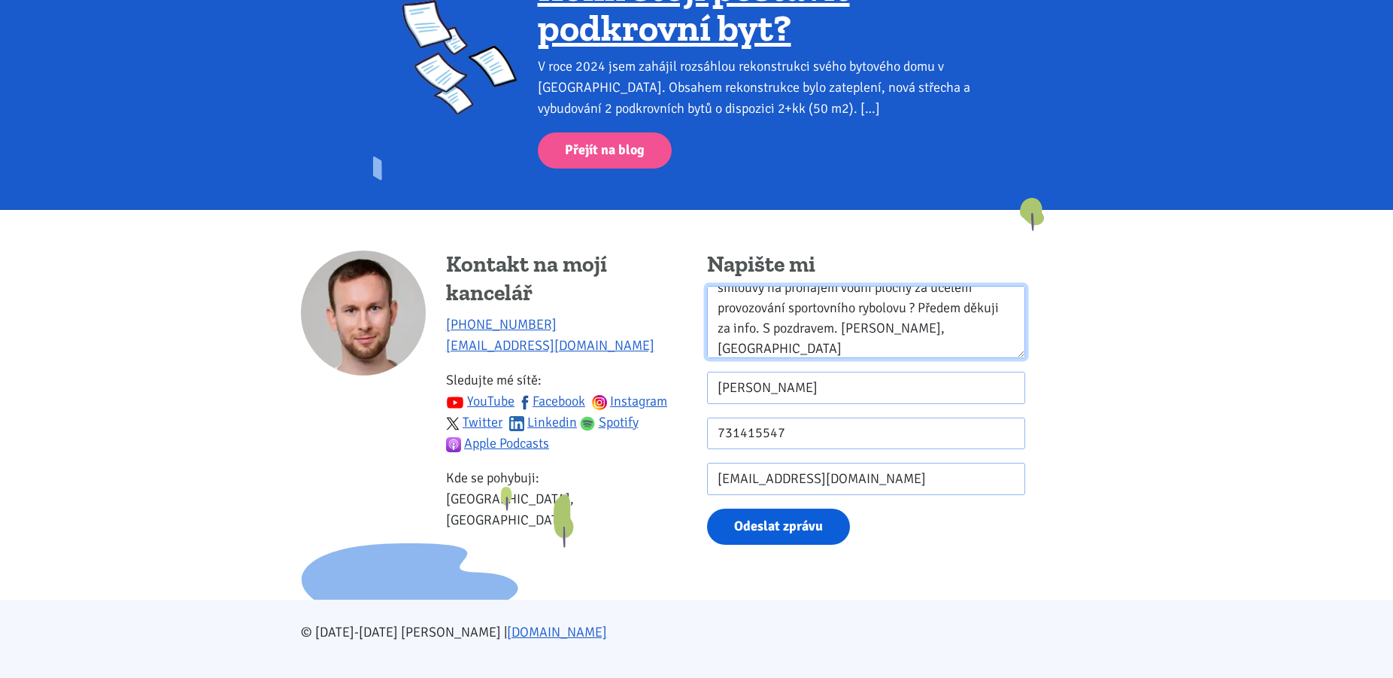
type textarea "Dobrý den pane [PERSON_NAME], děkuji za možnost registrace na [GEOGRAPHIC_DATA]…"
click at [768, 509] on button "Odeslat zprávu" at bounding box center [778, 527] width 143 height 37
